Goal: Task Accomplishment & Management: Manage account settings

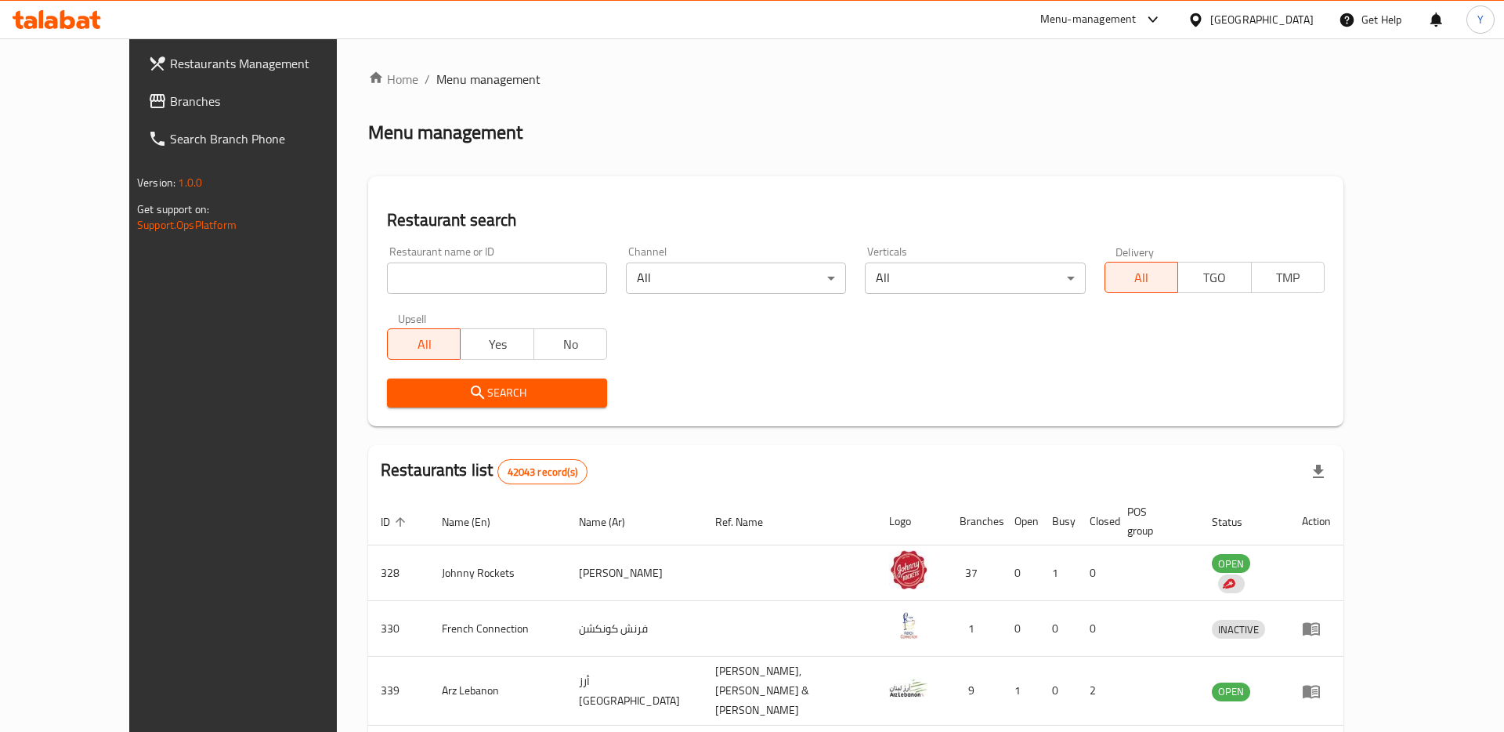
click at [1243, 24] on div "United Arab Emirates" at bounding box center [1262, 19] width 103 height 17
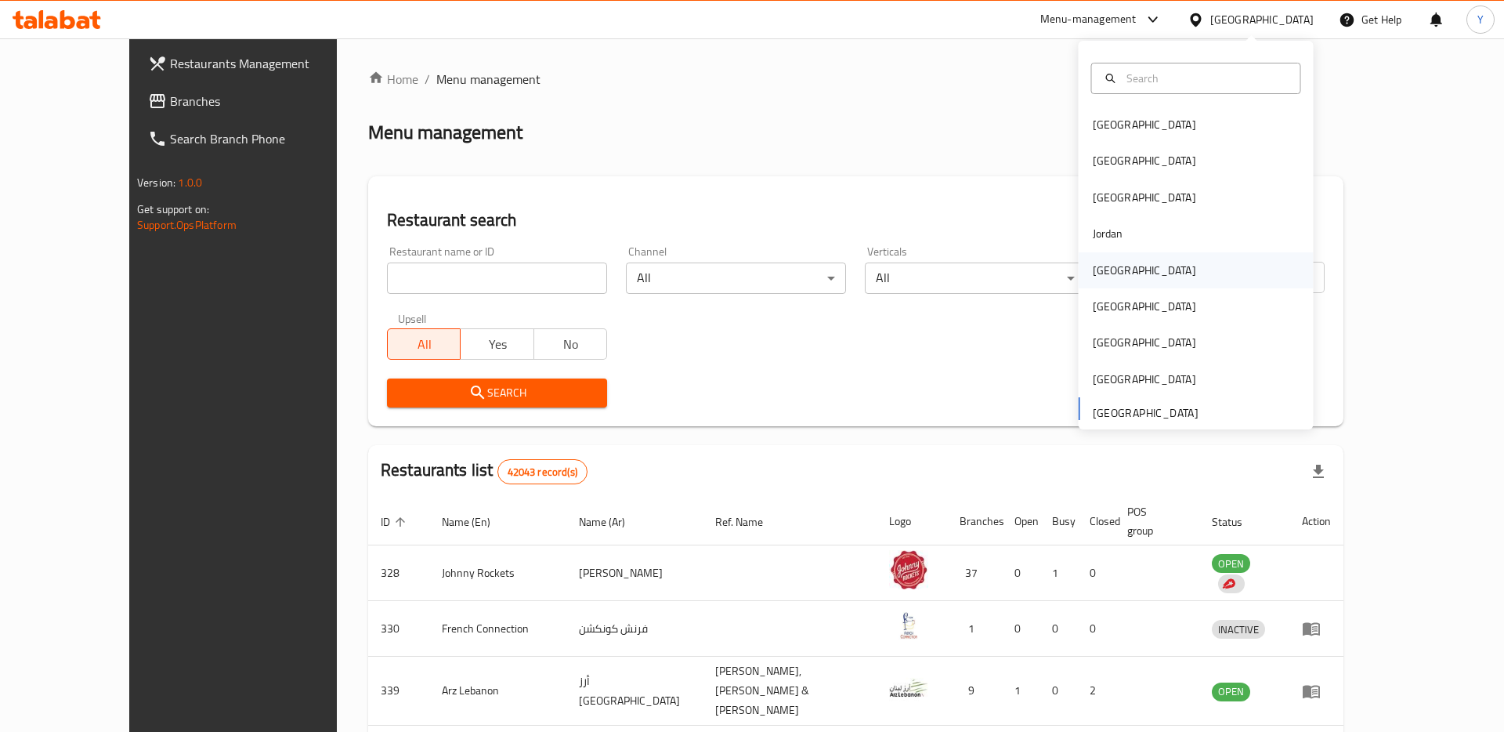
click at [1129, 268] on div "[GEOGRAPHIC_DATA]" at bounding box center [1145, 270] width 129 height 36
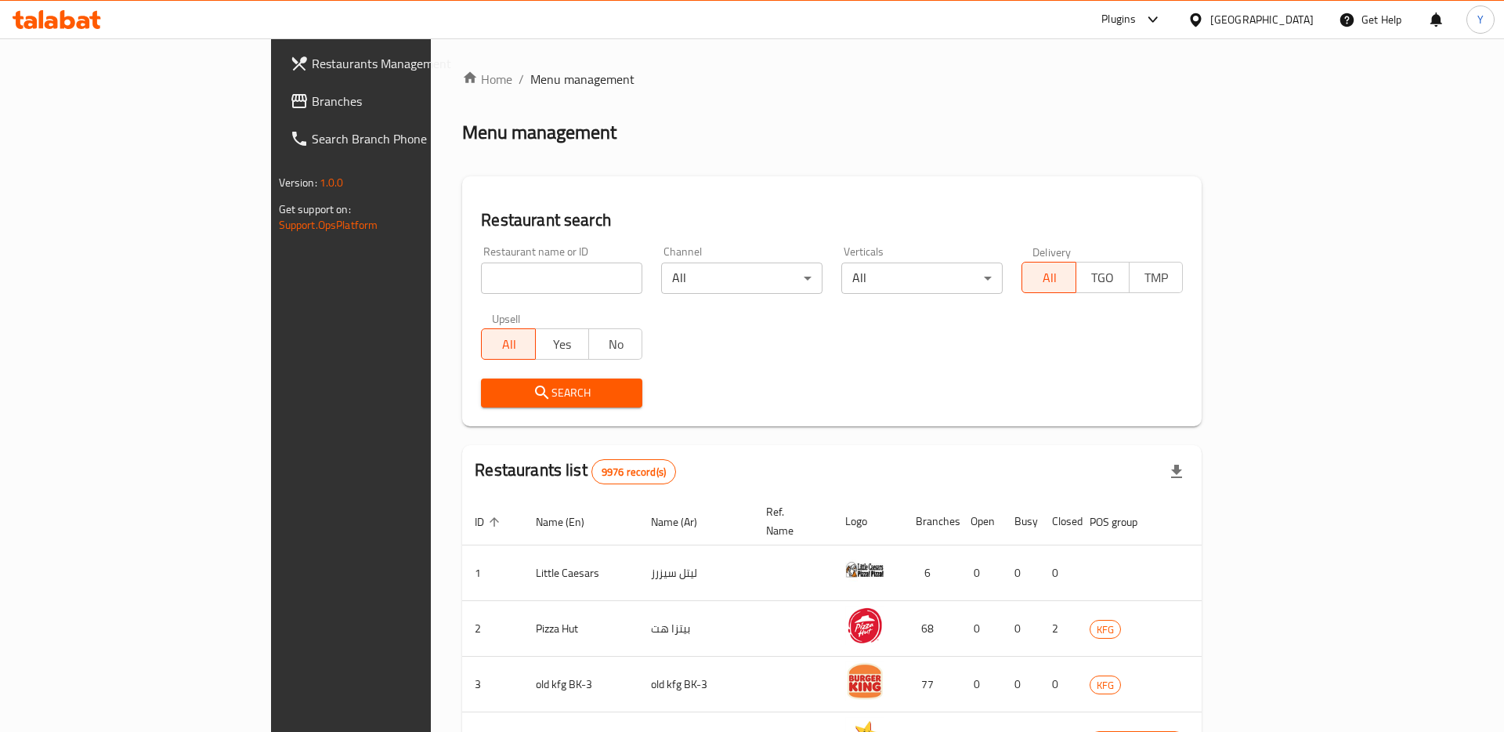
click at [312, 110] on span "Branches" at bounding box center [411, 101] width 198 height 19
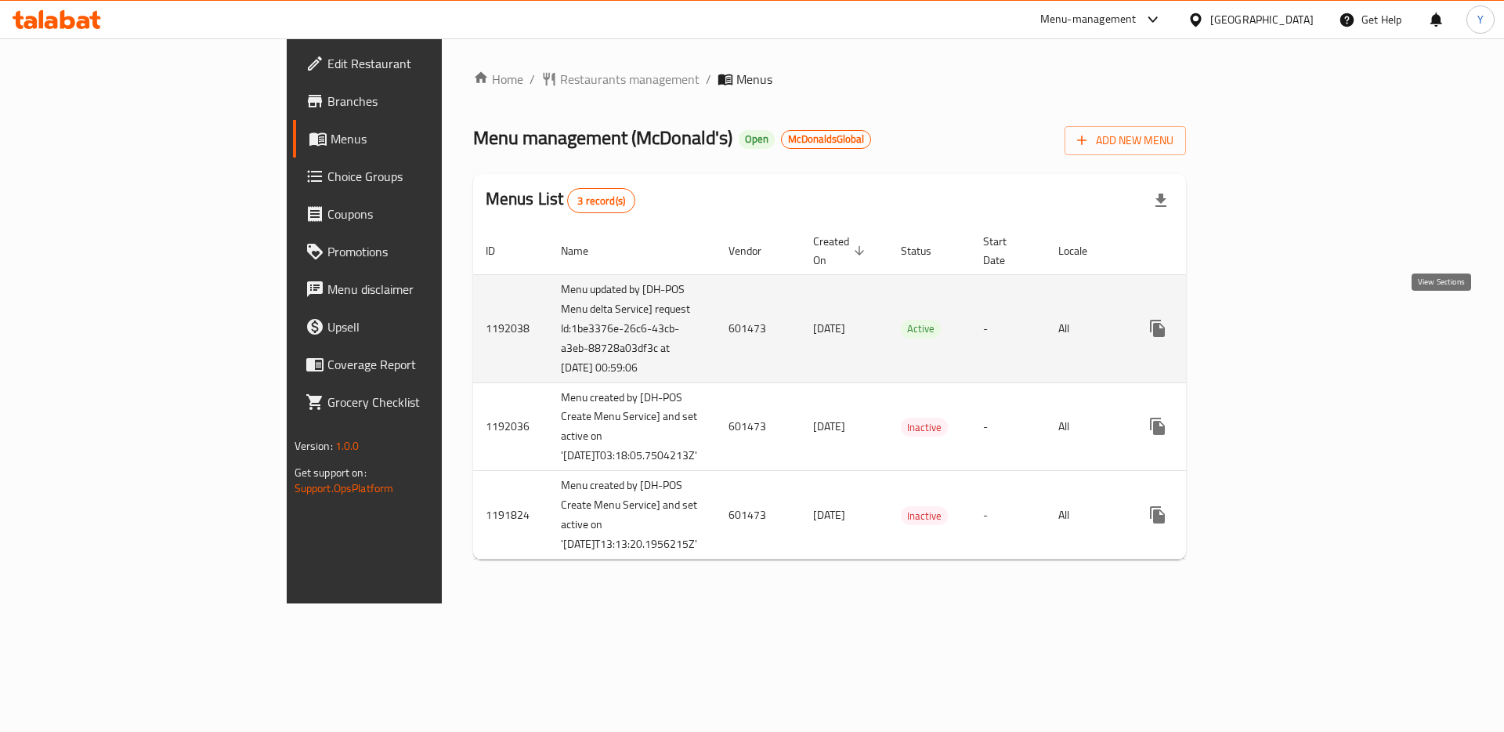
click at [1280, 319] on icon "enhanced table" at bounding box center [1270, 328] width 19 height 19
